Goal: Information Seeking & Learning: Learn about a topic

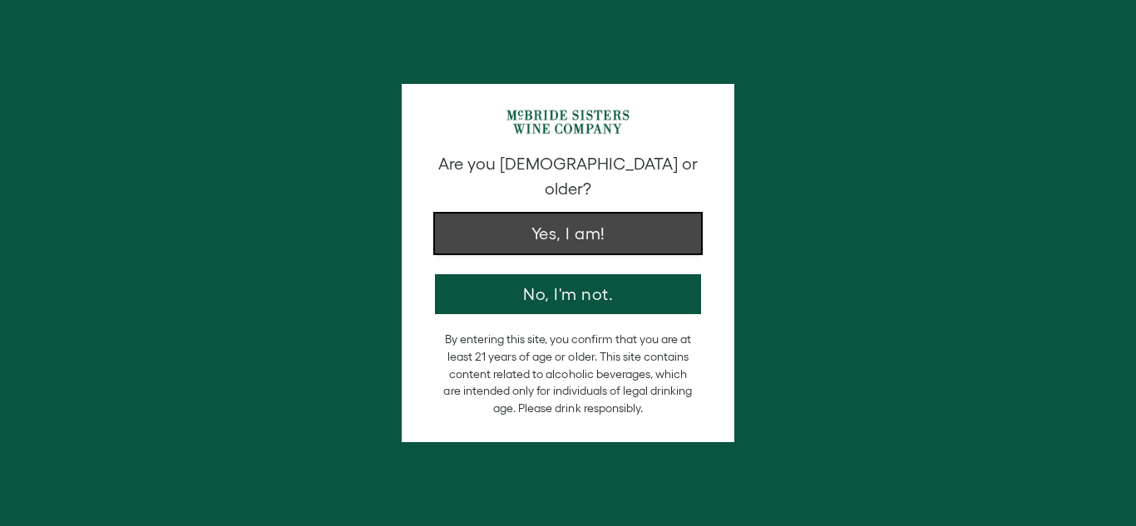
click at [574, 217] on button "Yes, I am!" at bounding box center [568, 234] width 266 height 40
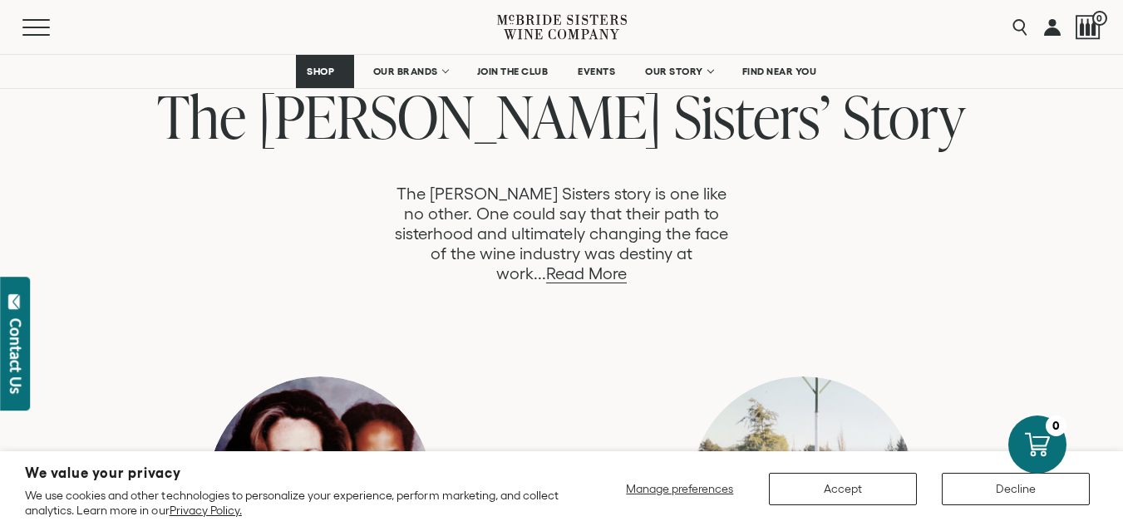
scroll to position [930, 0]
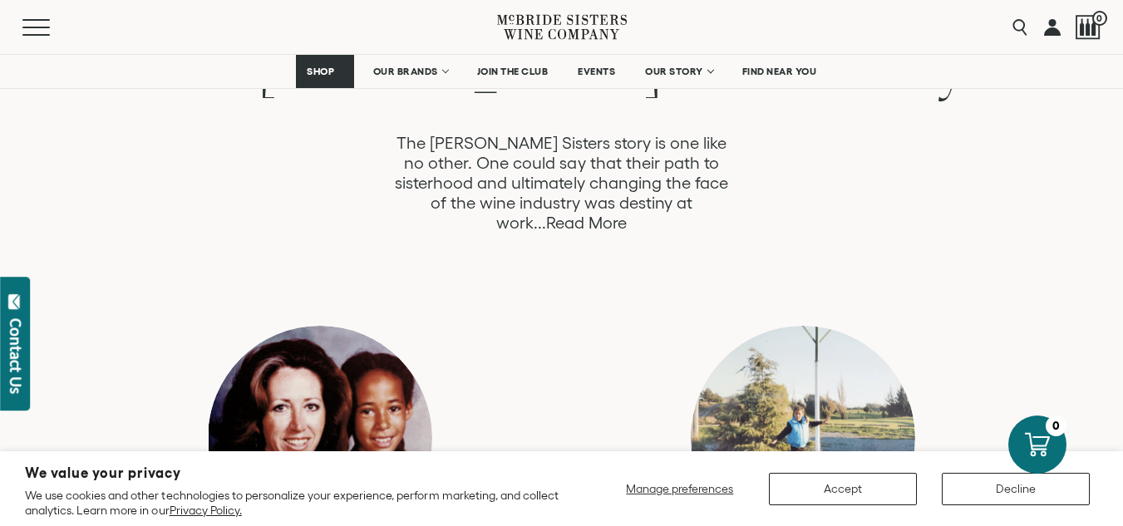
click at [627, 214] on link "Read More" at bounding box center [586, 223] width 81 height 19
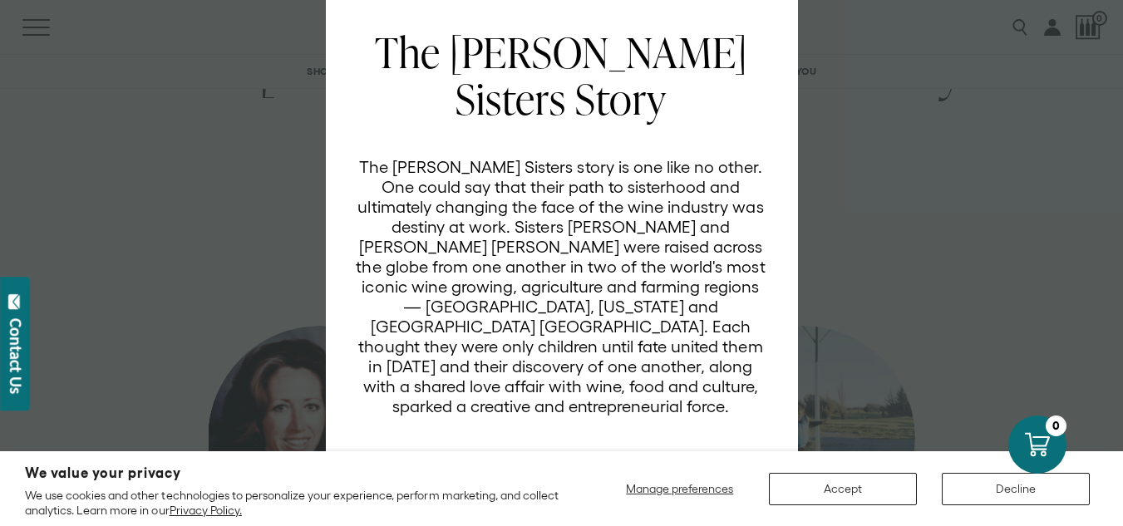
scroll to position [87, 0]
